Goal: Task Accomplishment & Management: Use online tool/utility

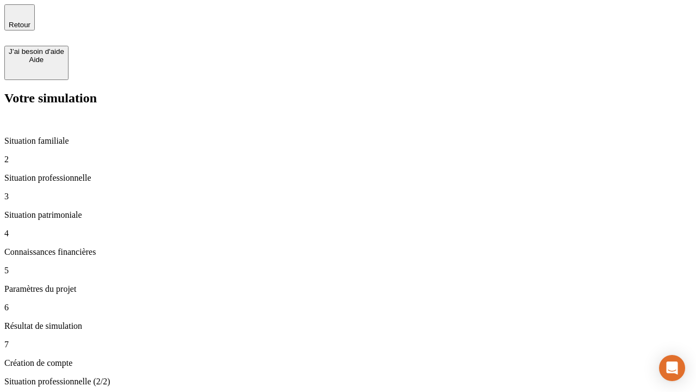
type input "70 000"
type input "1 000"
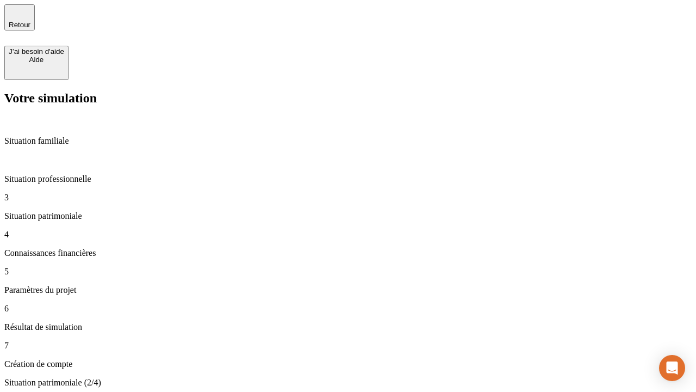
type input "800"
type input "6"
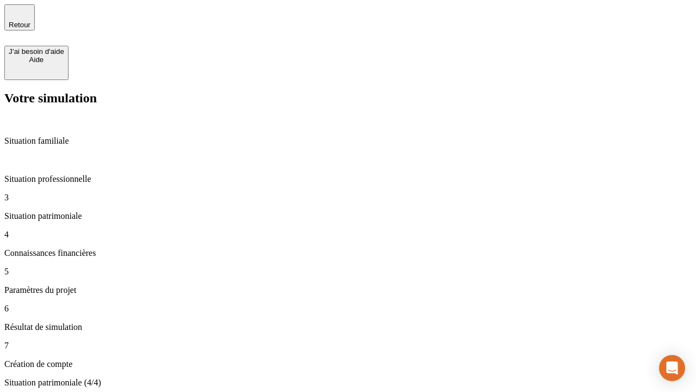
type input "400"
type input "3"
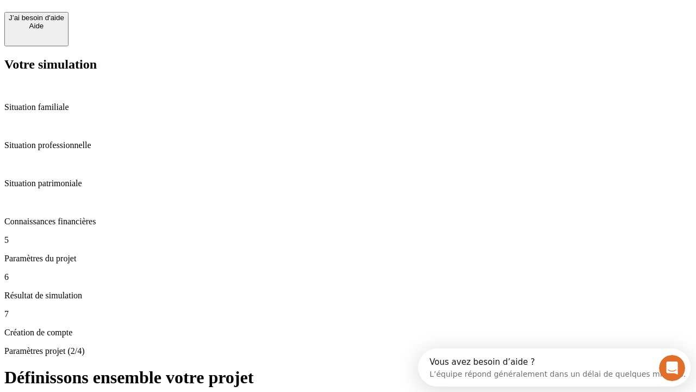
scroll to position [10, 0]
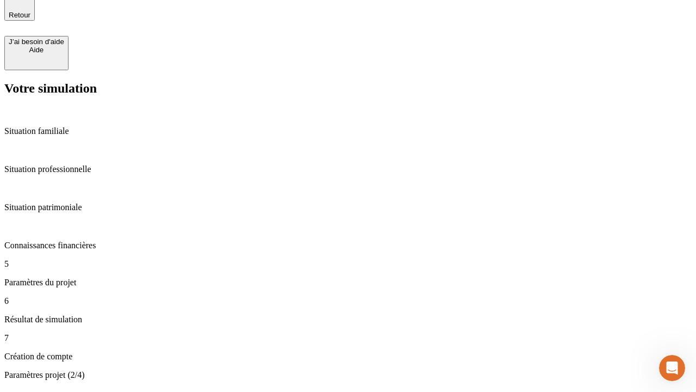
type input "35"
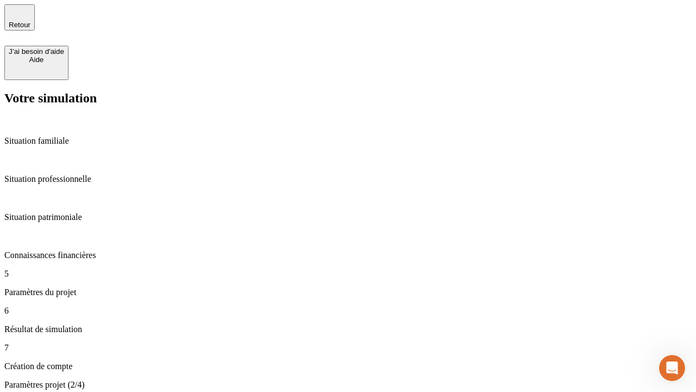
type input "500"
type input "640"
